Goal: Information Seeking & Learning: Learn about a topic

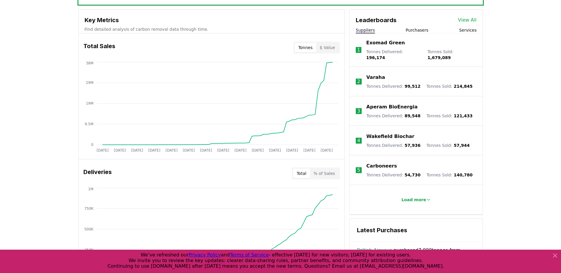
scroll to position [207, 0]
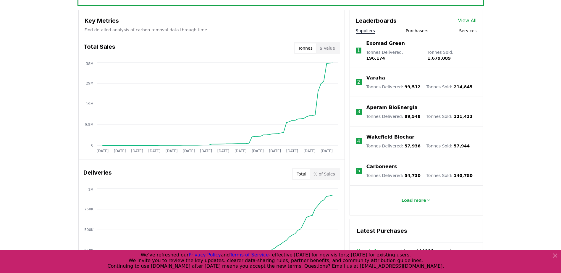
click at [430, 30] on div "Suppliers Purchasers Services" at bounding box center [416, 31] width 133 height 6
click at [423, 31] on button "Purchasers" at bounding box center [417, 31] width 23 height 6
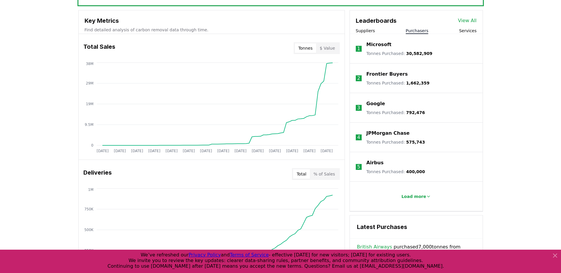
click at [389, 49] on div "Microsoft Tonnes Purchased : 30,582,909" at bounding box center [399, 48] width 66 height 15
click at [522, 139] on div "Unlock full market insights with our Partner Portal Free to all users with a wo…" at bounding box center [280, 235] width 561 height 473
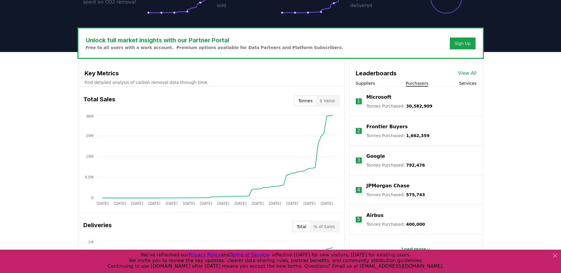
scroll to position [148, 0]
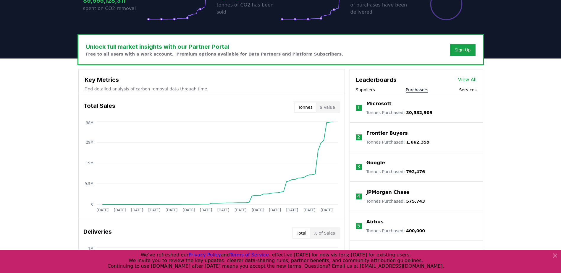
click at [372, 104] on p "Microsoft" at bounding box center [378, 103] width 25 height 7
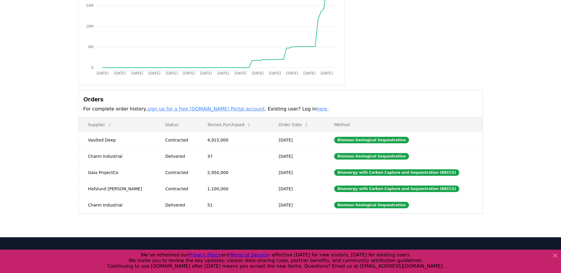
scroll to position [85, 0]
click at [316, 111] on link "here" at bounding box center [321, 109] width 11 height 6
